Goal: Task Accomplishment & Management: Complete application form

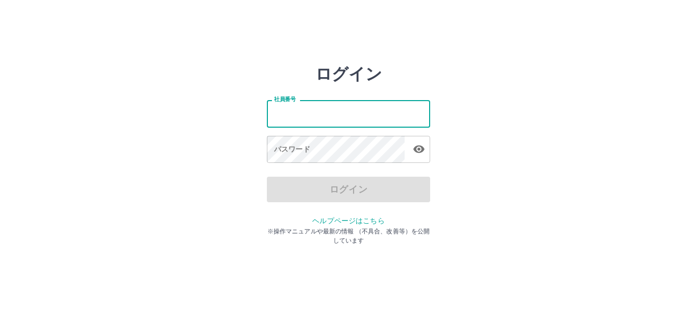
drag, startPoint x: 295, startPoint y: 103, endPoint x: 316, endPoint y: 116, distance: 24.5
click at [321, 115] on input "社員番号" at bounding box center [348, 113] width 163 height 27
click at [310, 116] on input "社員番号" at bounding box center [348, 113] width 163 height 27
type input "*******"
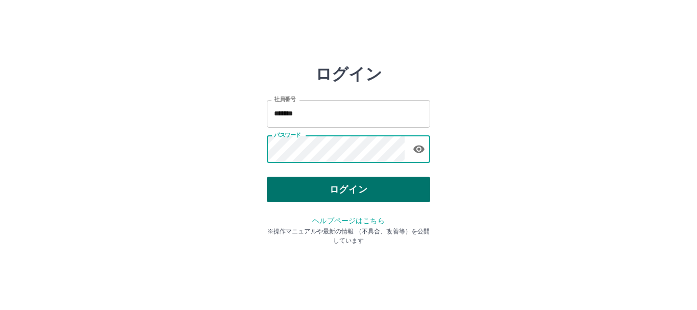
click at [351, 191] on button "ログイン" at bounding box center [348, 190] width 163 height 26
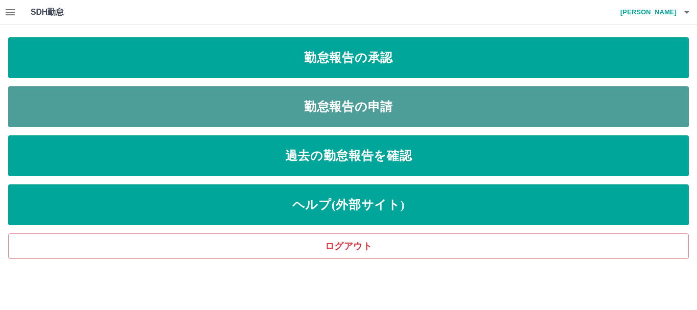
click at [404, 104] on link "勤怠報告の申請" at bounding box center [348, 106] width 681 height 41
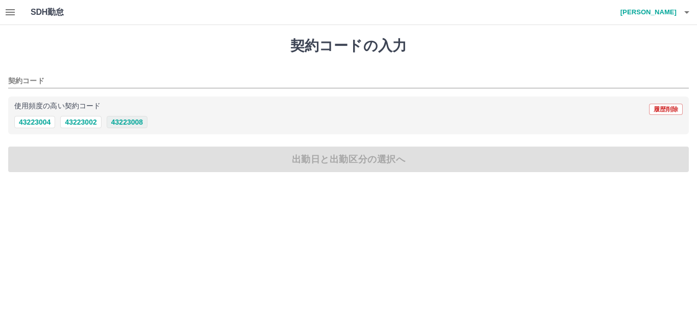
click at [139, 124] on button "43223008" at bounding box center [127, 122] width 41 height 12
type input "********"
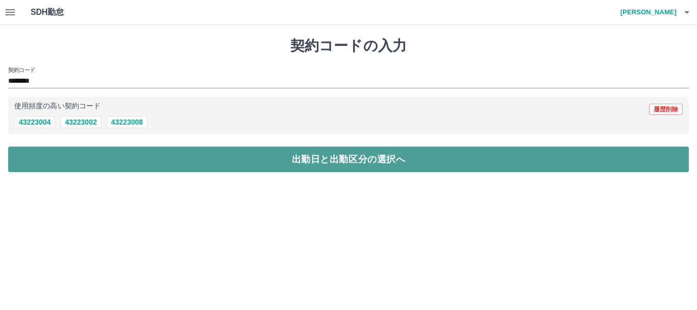
click at [344, 157] on button "出勤日と出勤区分の選択へ" at bounding box center [348, 159] width 681 height 26
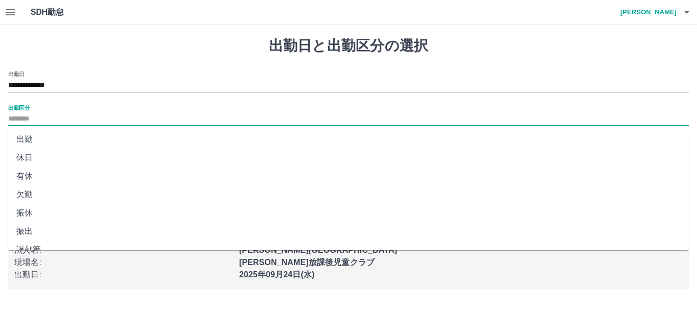
click at [68, 113] on input "出勤区分" at bounding box center [348, 119] width 681 height 13
click at [23, 137] on li "出勤" at bounding box center [348, 139] width 681 height 18
type input "**"
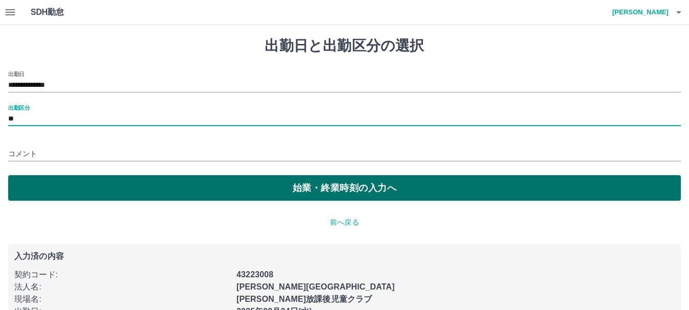
click at [338, 187] on button "始業・終業時刻の入力へ" at bounding box center [344, 188] width 672 height 26
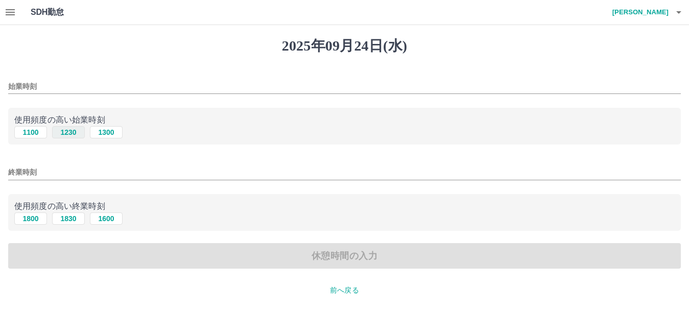
click at [71, 134] on button "1230" at bounding box center [68, 132] width 33 height 12
type input "****"
click at [68, 219] on button "1830" at bounding box center [68, 218] width 33 height 12
type input "****"
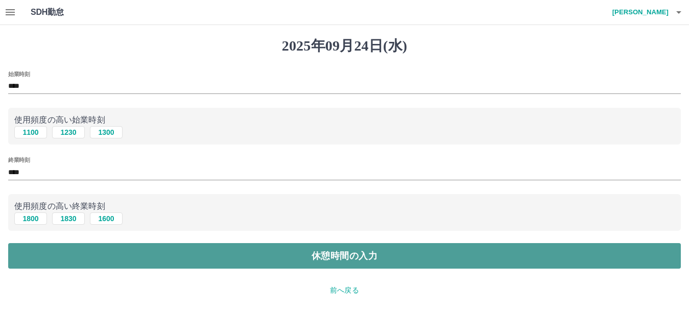
click at [352, 251] on button "休憩時間の入力" at bounding box center [344, 256] width 672 height 26
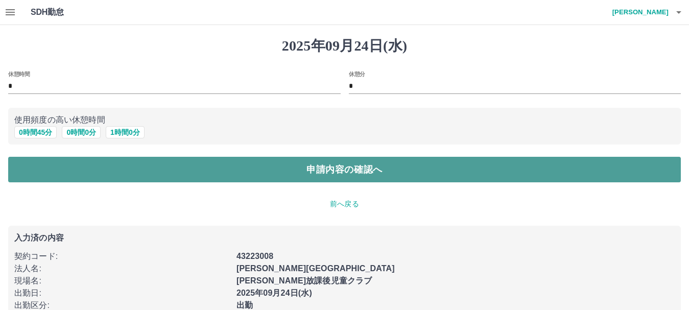
click at [339, 172] on button "申請内容の確認へ" at bounding box center [344, 170] width 672 height 26
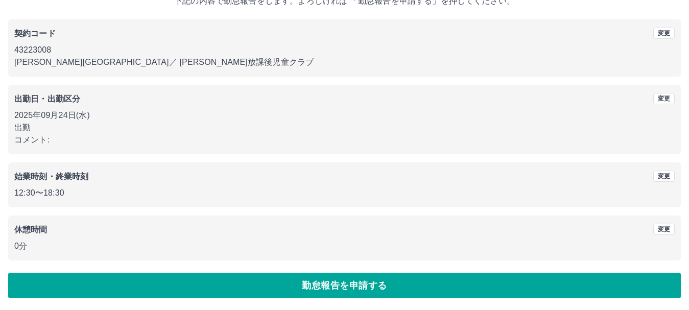
scroll to position [72, 0]
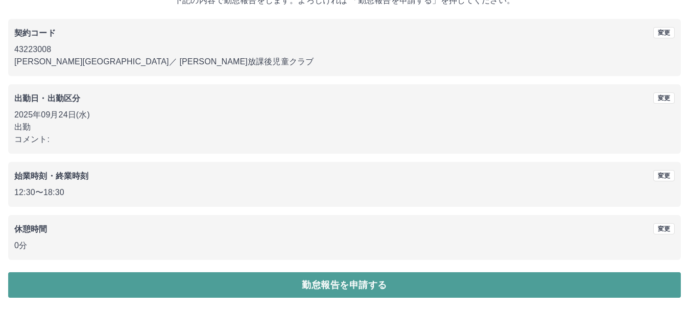
click at [343, 283] on button "勤怠報告を申請する" at bounding box center [344, 285] width 672 height 26
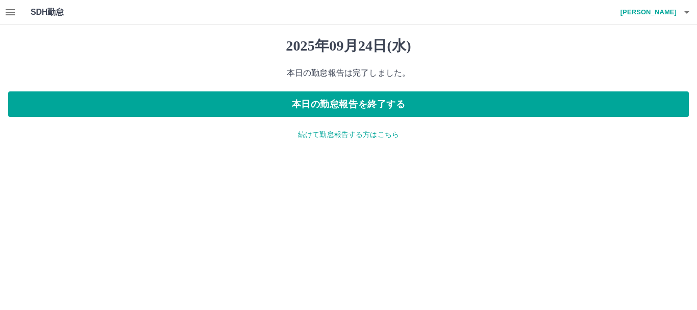
click at [367, 134] on p "続けて勤怠報告する方はこちら" at bounding box center [348, 134] width 681 height 11
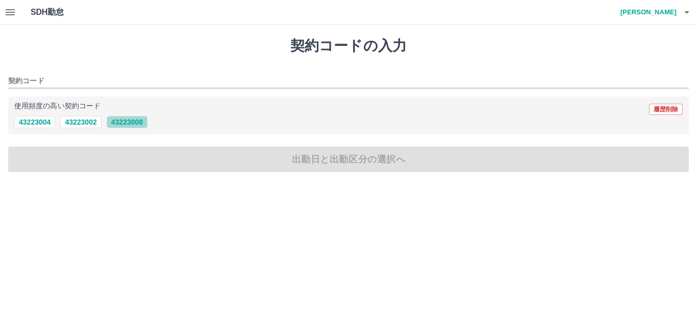
click at [132, 124] on button "43223008" at bounding box center [127, 122] width 41 height 12
type input "********"
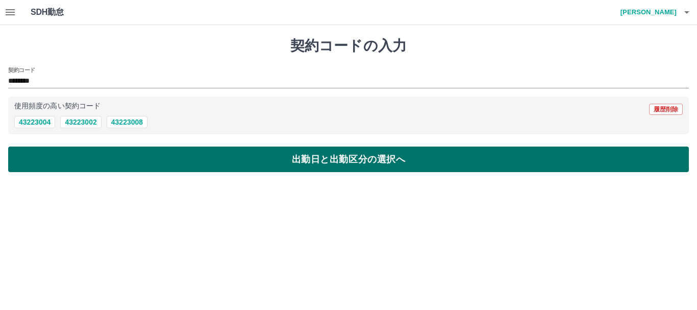
click at [354, 161] on button "出勤日と出勤区分の選択へ" at bounding box center [348, 159] width 681 height 26
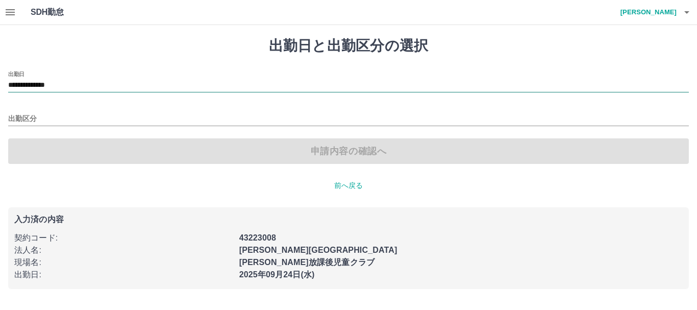
click at [95, 79] on input "**********" at bounding box center [348, 85] width 681 height 13
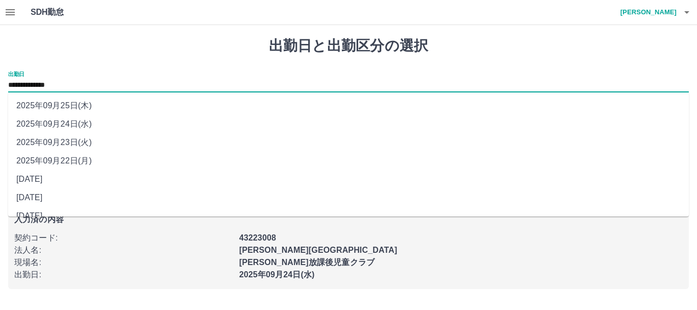
click at [84, 145] on li "2025年09月23日(火)" at bounding box center [348, 142] width 681 height 18
type input "**********"
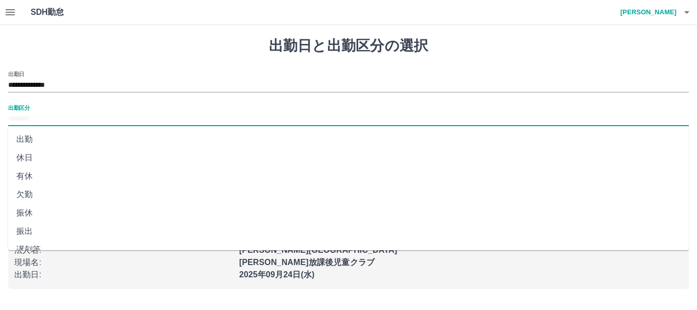
click at [61, 117] on input "出勤区分" at bounding box center [348, 119] width 681 height 13
click at [31, 154] on li "休日" at bounding box center [348, 158] width 681 height 18
type input "**"
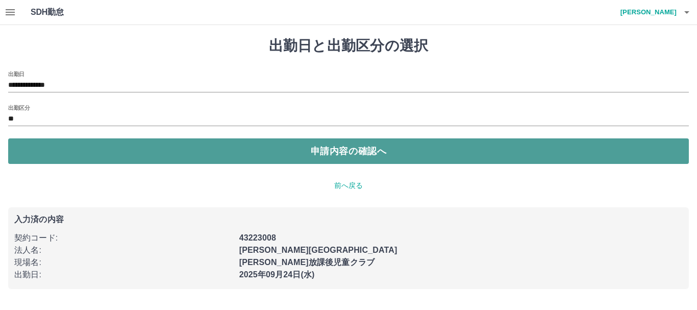
click at [320, 148] on button "申請内容の確認へ" at bounding box center [348, 151] width 681 height 26
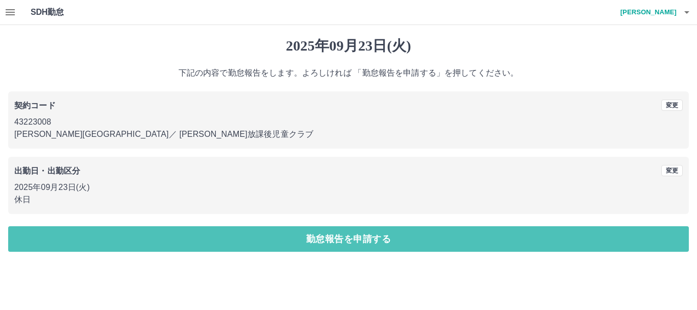
click at [357, 231] on button "勤怠報告を申請する" at bounding box center [348, 239] width 681 height 26
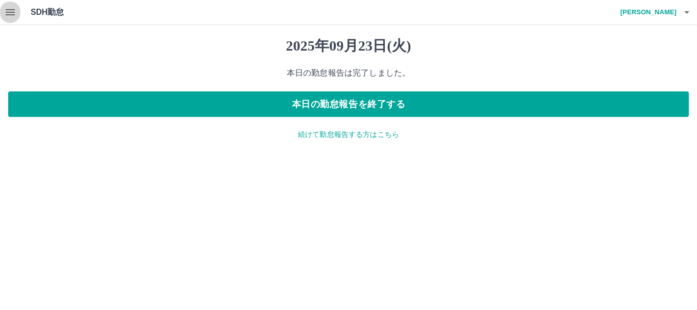
click at [13, 11] on icon "button" at bounding box center [10, 12] width 12 height 12
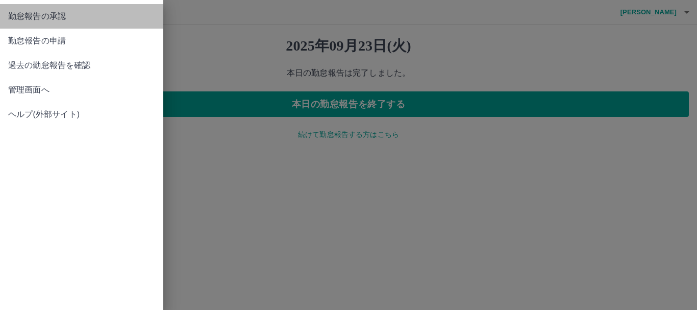
click at [65, 18] on span "勤怠報告の承認" at bounding box center [81, 16] width 147 height 12
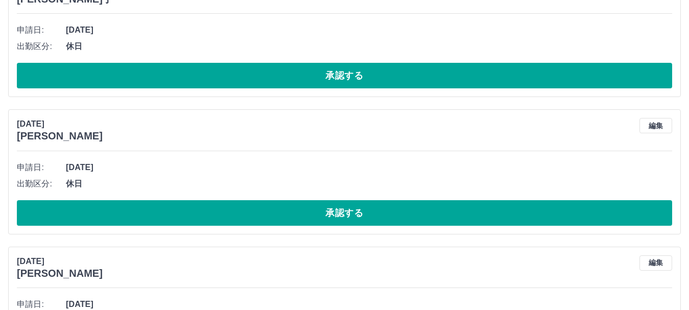
scroll to position [1720, 0]
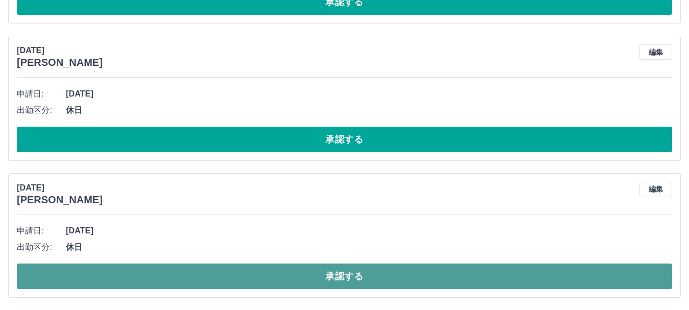
click at [345, 272] on button "承認する" at bounding box center [344, 276] width 655 height 26
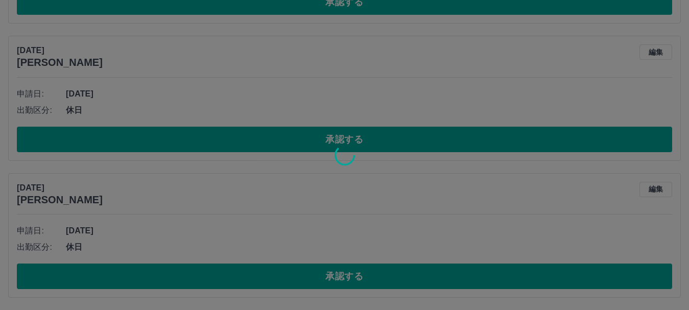
scroll to position [1583, 0]
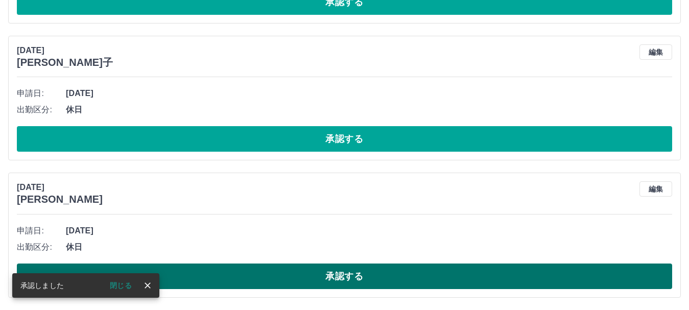
click at [349, 276] on button "承認する" at bounding box center [344, 276] width 655 height 26
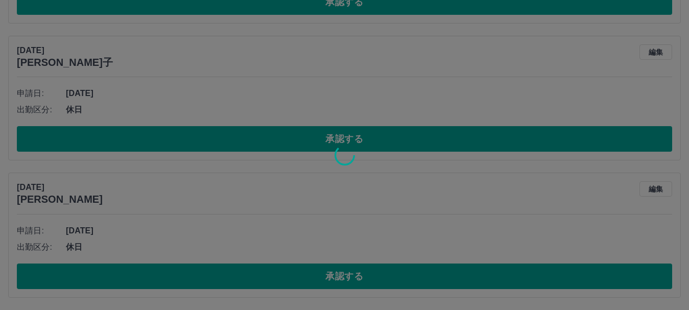
scroll to position [1446, 0]
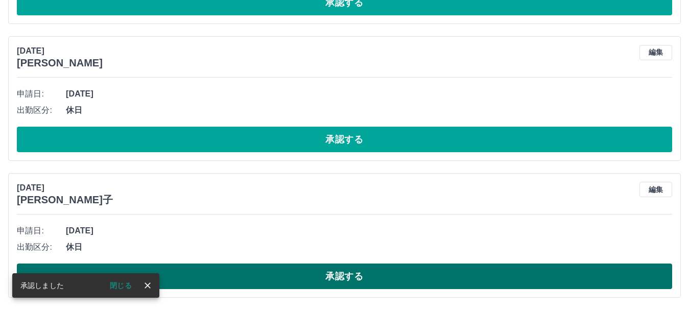
click at [348, 271] on button "承認する" at bounding box center [344, 276] width 655 height 26
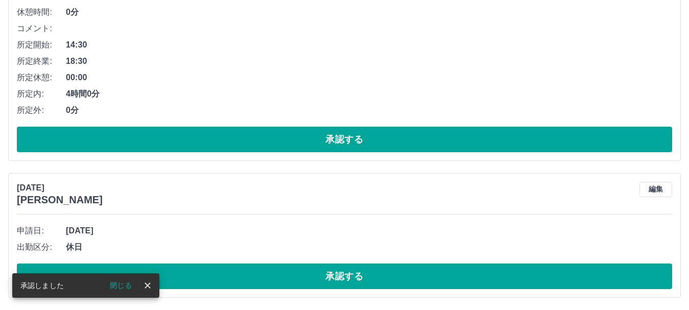
scroll to position [1309, 0]
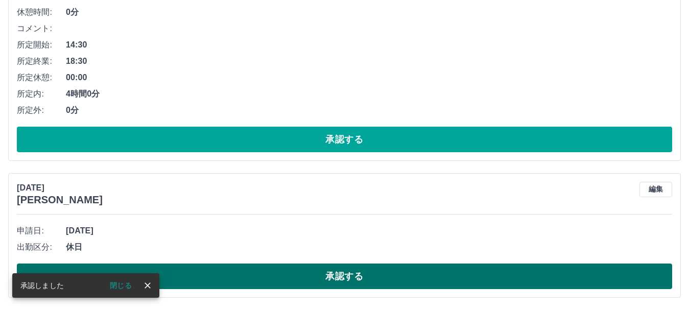
click at [343, 274] on button "承認する" at bounding box center [344, 276] width 655 height 26
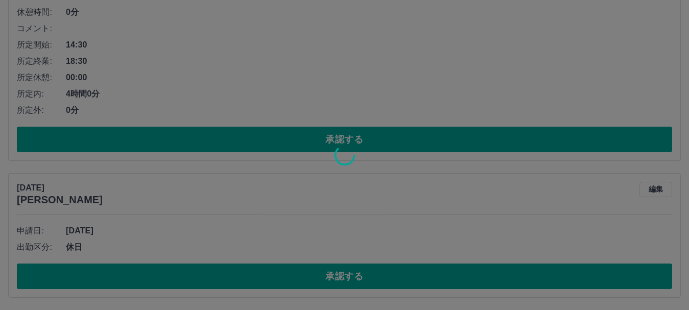
scroll to position [1172, 0]
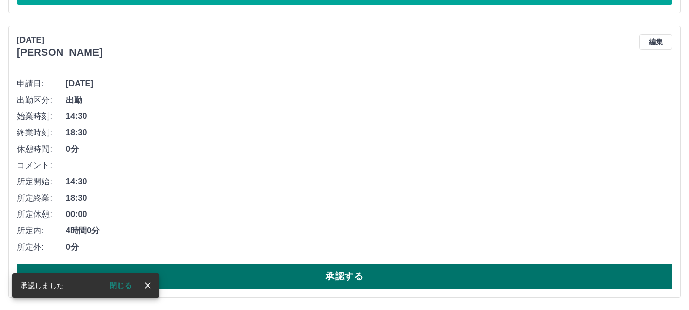
click at [344, 273] on button "承認する" at bounding box center [344, 276] width 655 height 26
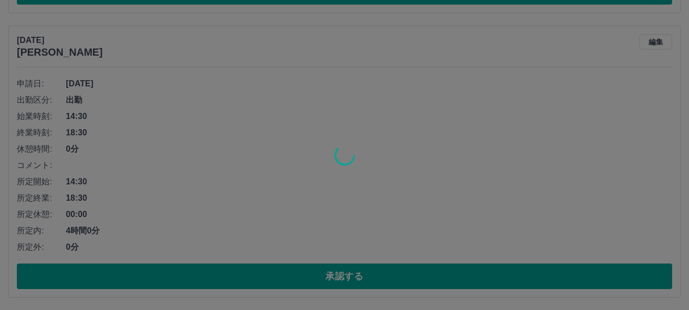
scroll to position [888, 0]
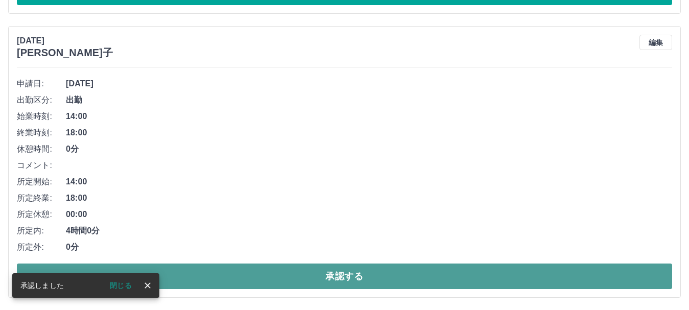
click at [345, 274] on button "承認する" at bounding box center [344, 276] width 655 height 26
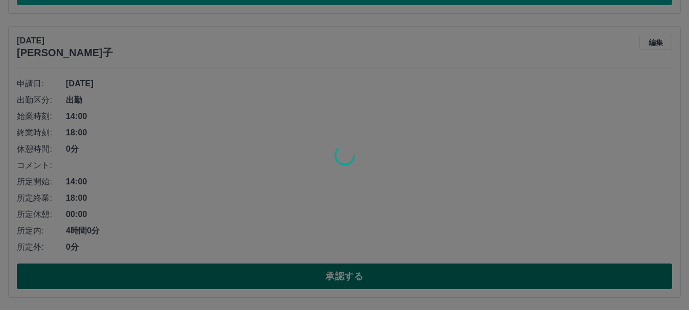
scroll to position [604, 0]
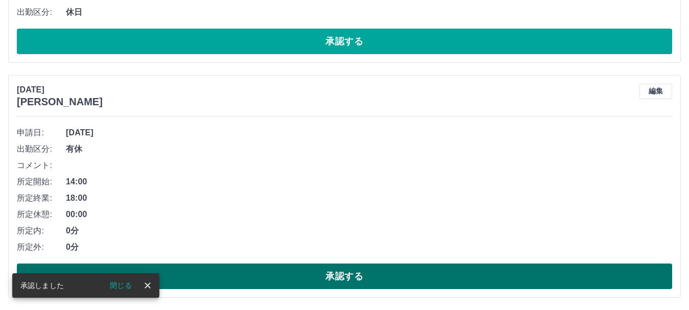
click at [345, 274] on button "承認する" at bounding box center [344, 276] width 655 height 26
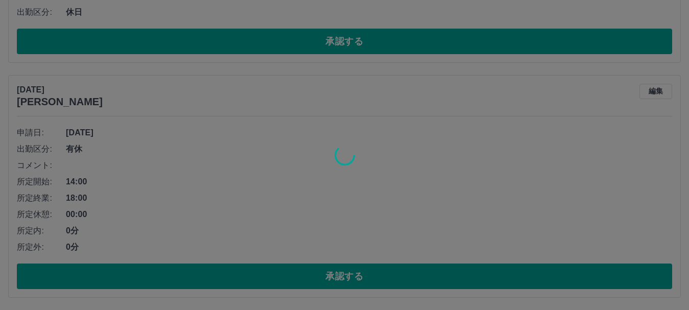
scroll to position [370, 0]
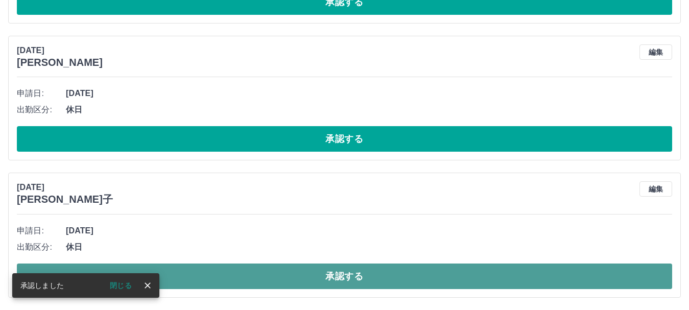
click at [348, 270] on button "承認する" at bounding box center [344, 276] width 655 height 26
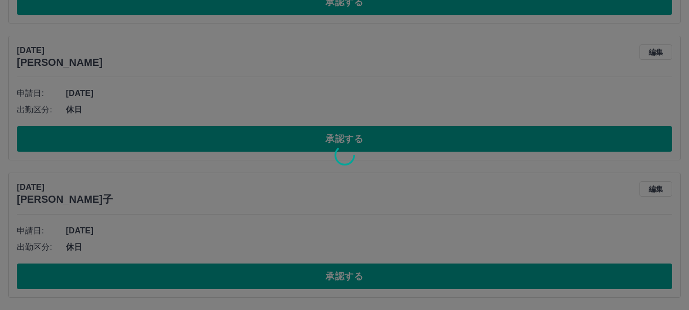
scroll to position [232, 0]
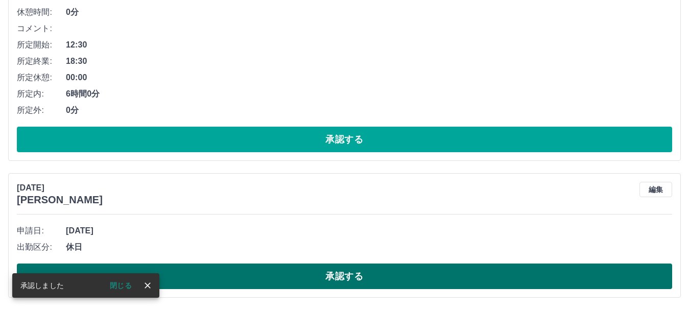
click at [348, 273] on button "承認する" at bounding box center [344, 276] width 655 height 26
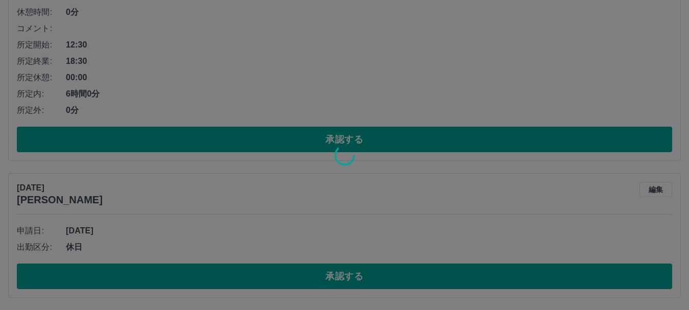
scroll to position [95, 0]
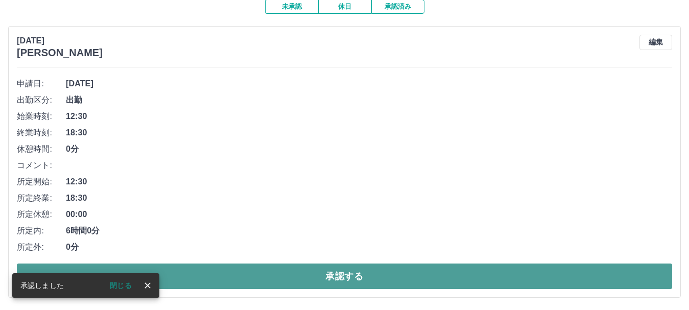
click at [356, 273] on button "承認する" at bounding box center [344, 276] width 655 height 26
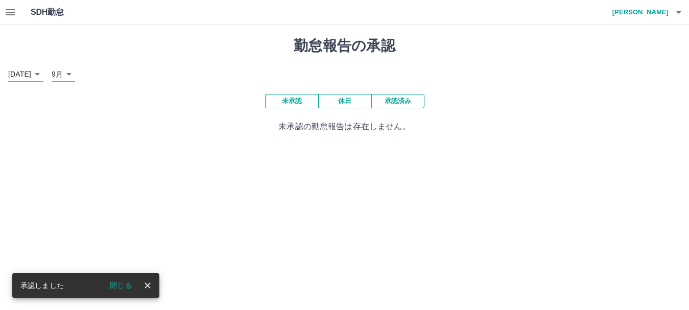
scroll to position [0, 0]
click at [11, 9] on icon "button" at bounding box center [10, 12] width 12 height 12
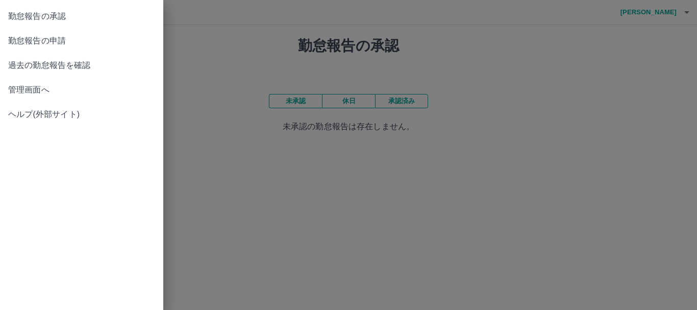
click at [44, 89] on span "管理画面へ" at bounding box center [81, 90] width 147 height 12
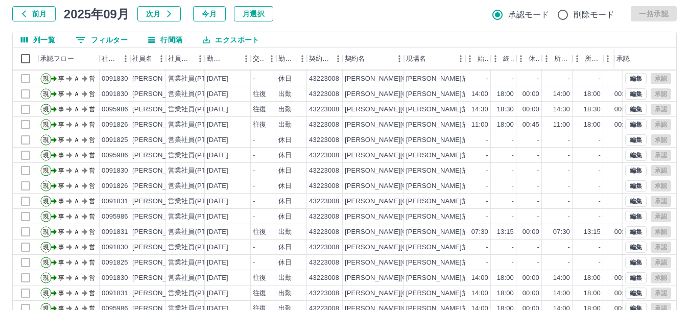
scroll to position [121, 0]
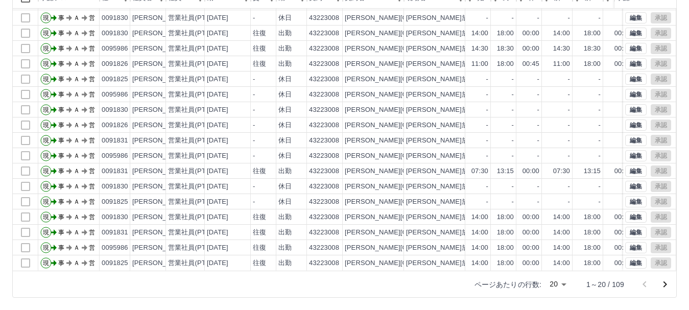
click at [660, 281] on icon "次のページへ" at bounding box center [664, 284] width 12 height 12
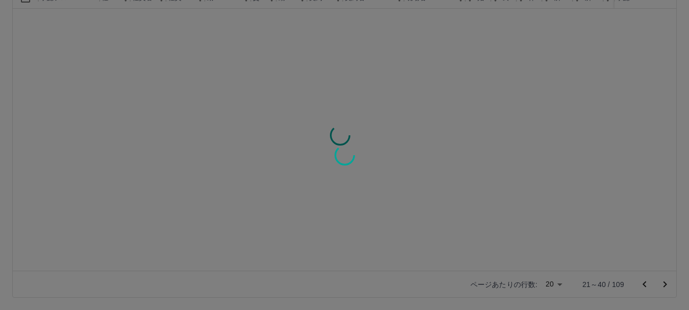
scroll to position [0, 0]
click at [660, 281] on div at bounding box center [344, 155] width 689 height 310
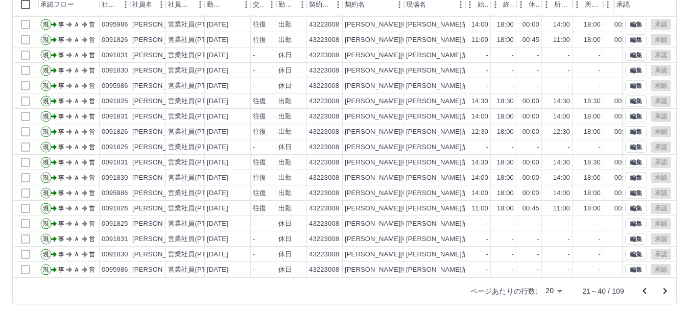
scroll to position [121, 0]
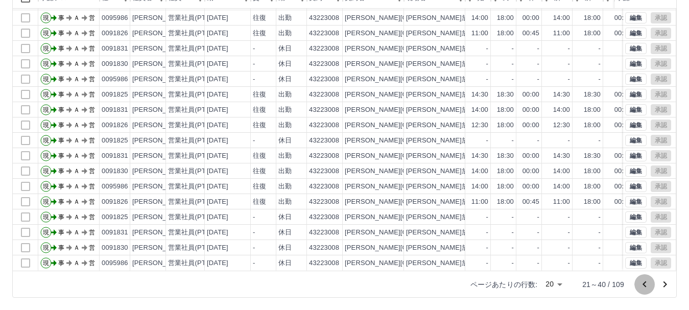
click at [640, 283] on icon "前のページへ" at bounding box center [644, 284] width 12 height 12
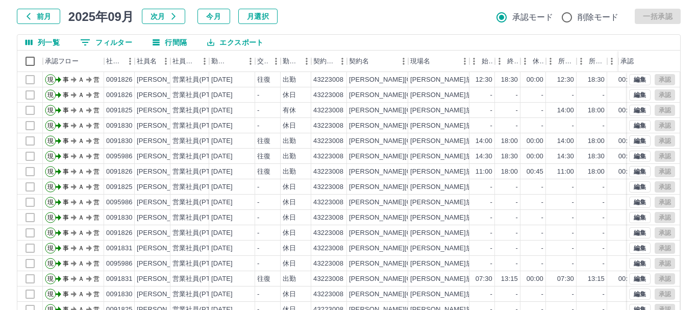
scroll to position [0, 0]
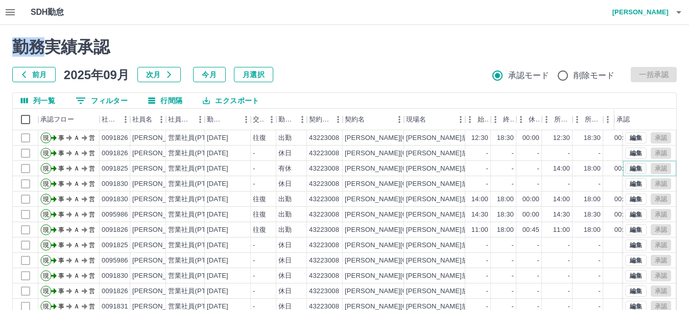
click at [625, 170] on button "編集" at bounding box center [635, 168] width 21 height 11
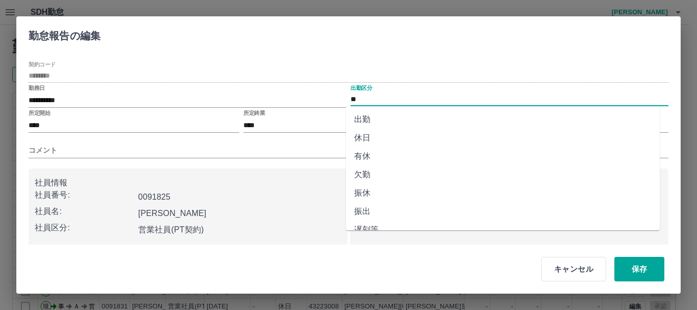
click at [369, 95] on input "**" at bounding box center [510, 99] width 318 height 13
click at [366, 133] on li "休日" at bounding box center [503, 138] width 314 height 18
type input "**"
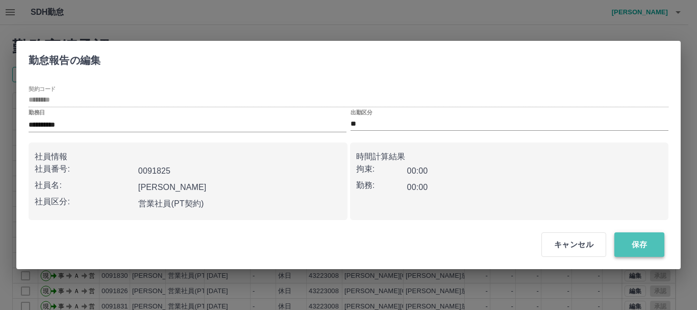
click at [644, 245] on button "保存" at bounding box center [640, 244] width 50 height 25
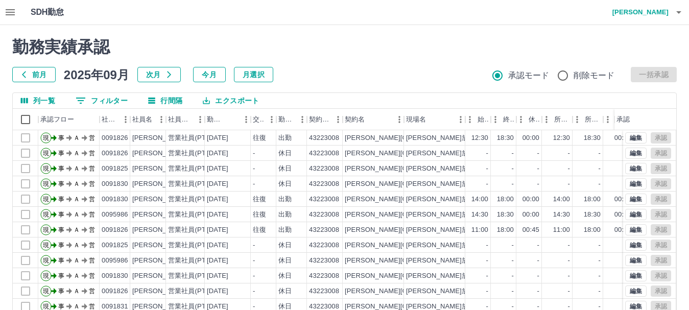
click at [310, 57] on div "勤務実績承認 前月 2025年09月 次月 今月 月選択 承認モード 削除モード 一括承認" at bounding box center [344, 59] width 664 height 45
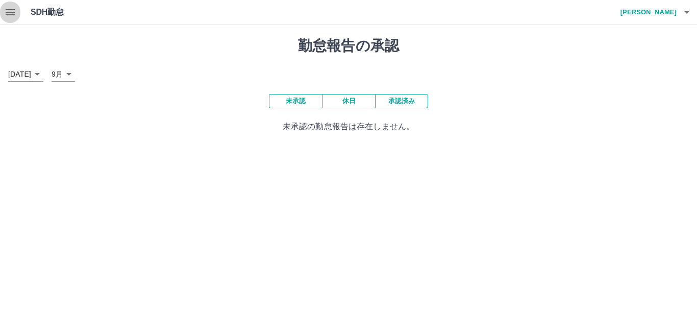
click at [8, 13] on icon "button" at bounding box center [10, 12] width 12 height 12
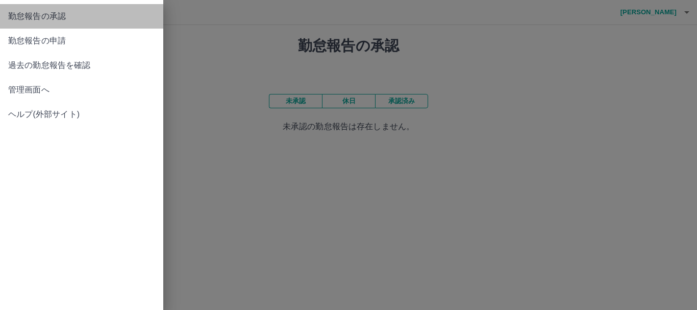
click at [62, 13] on span "勤怠報告の承認" at bounding box center [81, 16] width 147 height 12
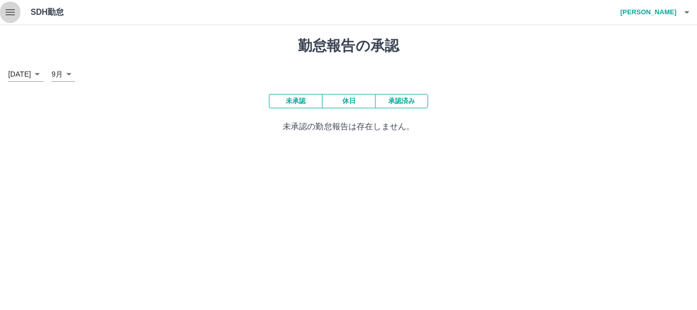
click at [5, 9] on icon "button" at bounding box center [10, 12] width 12 height 12
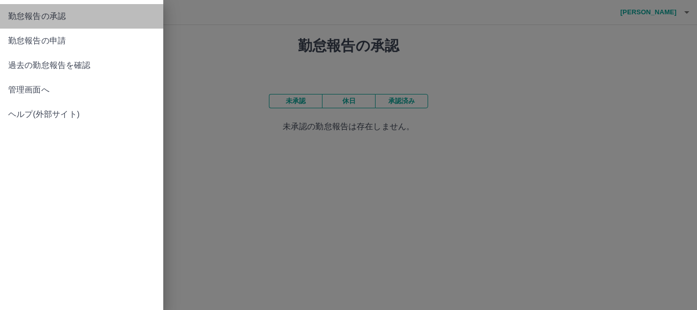
click at [58, 15] on span "勤怠報告の承認" at bounding box center [81, 16] width 147 height 12
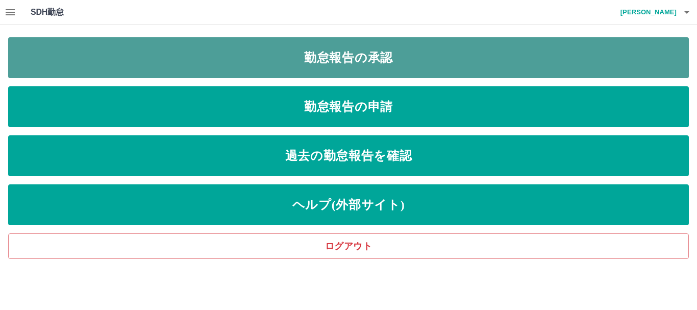
click at [326, 55] on link "勤怠報告の承認" at bounding box center [348, 57] width 681 height 41
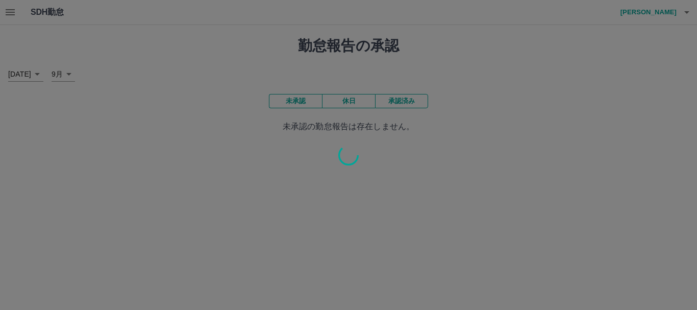
drag, startPoint x: 38, startPoint y: 42, endPoint x: 0, endPoint y: 23, distance: 42.9
click at [0, 23] on div at bounding box center [348, 155] width 697 height 310
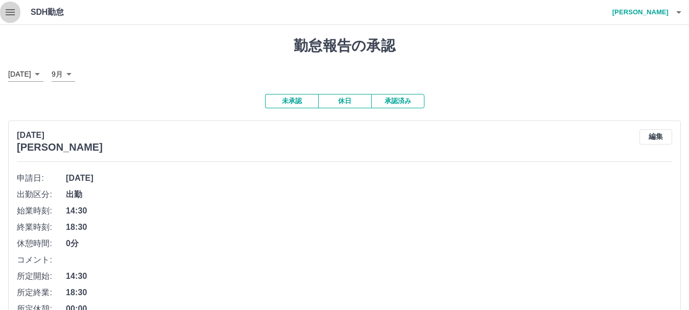
click at [11, 11] on icon "button" at bounding box center [10, 12] width 12 height 12
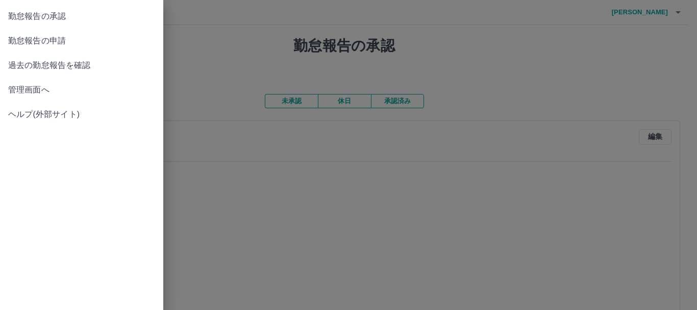
click at [33, 89] on span "管理画面へ" at bounding box center [81, 90] width 147 height 12
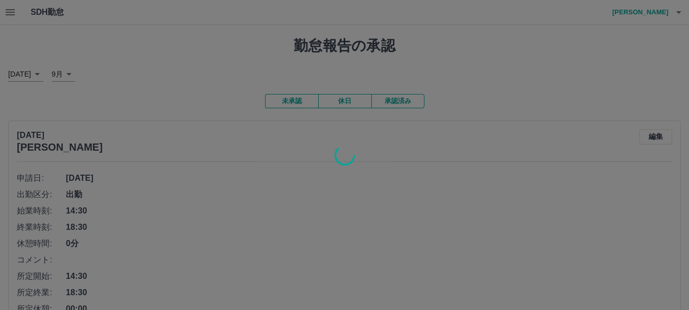
click at [364, 241] on div at bounding box center [344, 155] width 689 height 310
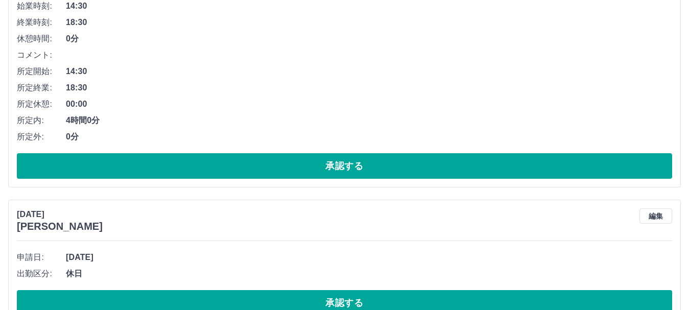
drag, startPoint x: 404, startPoint y: 262, endPoint x: 415, endPoint y: 272, distance: 14.8
click at [414, 272] on div "[DATE] [PERSON_NAME] 編集 申請日: [DATE] 出勤区分: 出勤 始業時刻: 14:30 終業時刻: 18:30 休憩時間: 0分 コ…" at bounding box center [344, 306] width 672 height 780
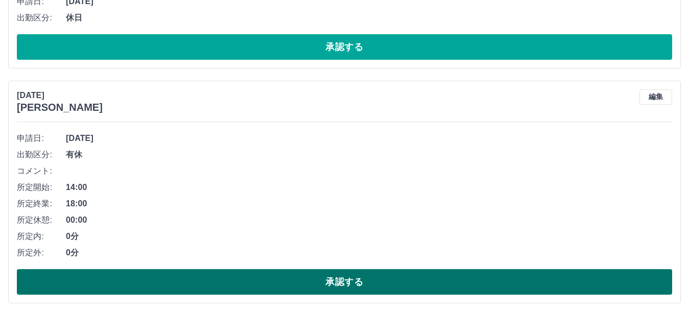
scroll to position [604, 0]
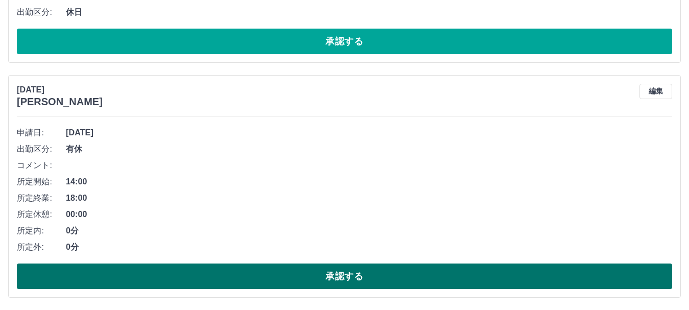
click at [347, 271] on button "承認する" at bounding box center [344, 276] width 655 height 26
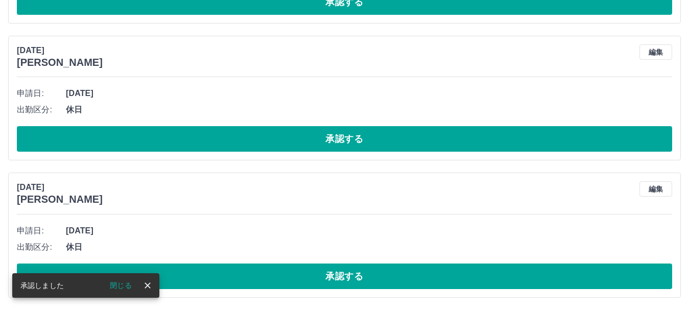
scroll to position [370, 0]
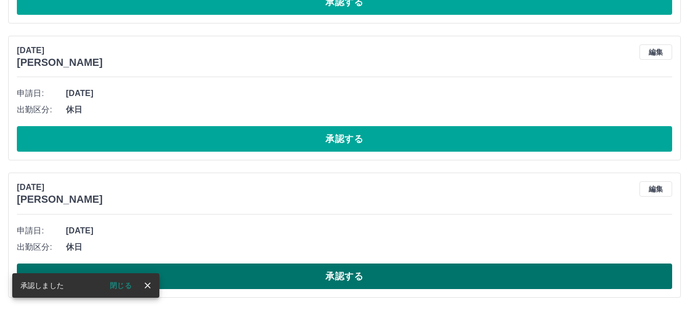
click at [341, 273] on button "承認する" at bounding box center [344, 276] width 655 height 26
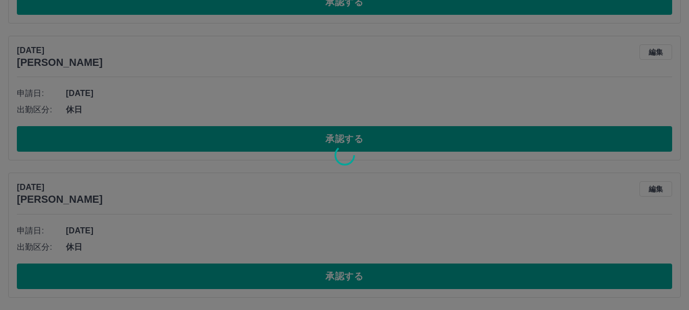
scroll to position [232, 0]
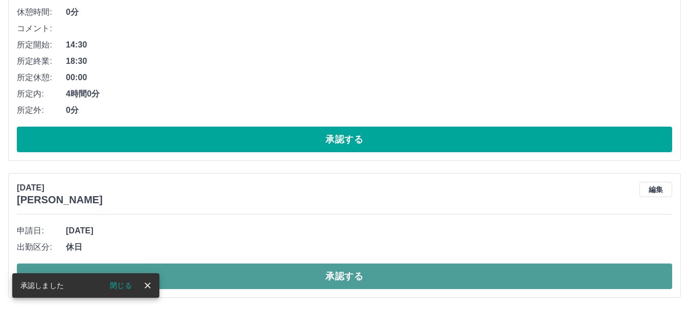
click at [340, 271] on button "承認する" at bounding box center [344, 276] width 655 height 26
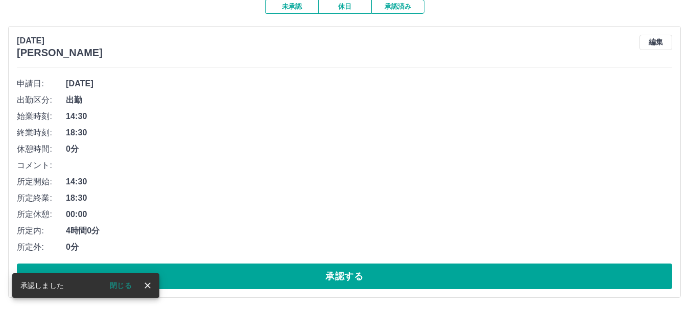
scroll to position [95, 0]
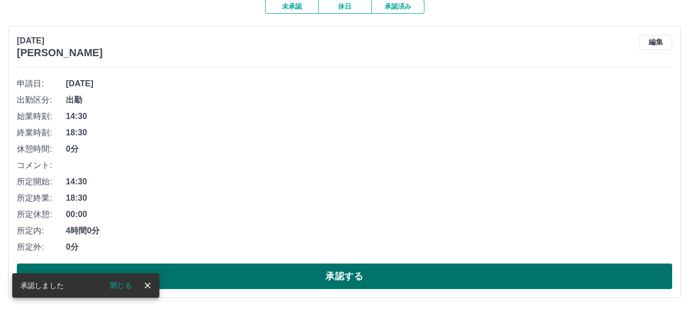
click at [334, 267] on button "承認する" at bounding box center [344, 276] width 655 height 26
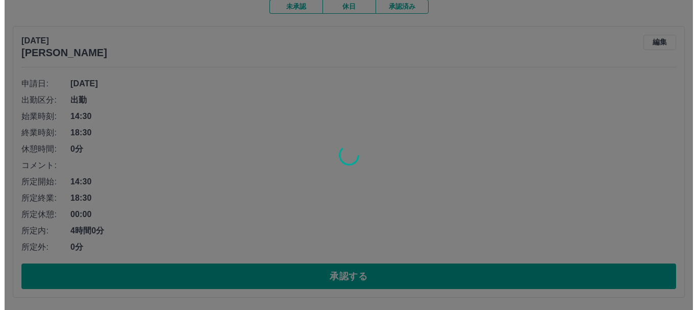
scroll to position [0, 0]
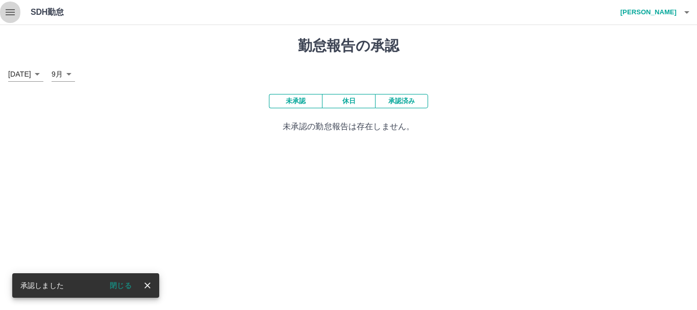
click at [11, 13] on icon "button" at bounding box center [10, 12] width 12 height 12
